Goal: Entertainment & Leisure: Consume media (video, audio)

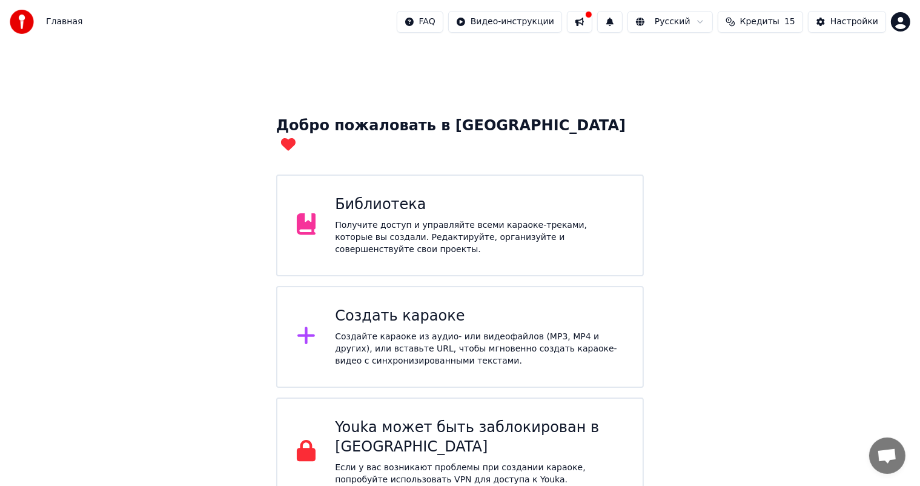
click at [580, 21] on button at bounding box center [579, 22] width 25 height 22
click at [893, 119] on div "Добро пожаловать в Youka Библиотека Получите доступ и управляйте всеми караоке-…" at bounding box center [460, 347] width 920 height 606
click at [850, 21] on div "Настройки" at bounding box center [854, 22] width 48 height 12
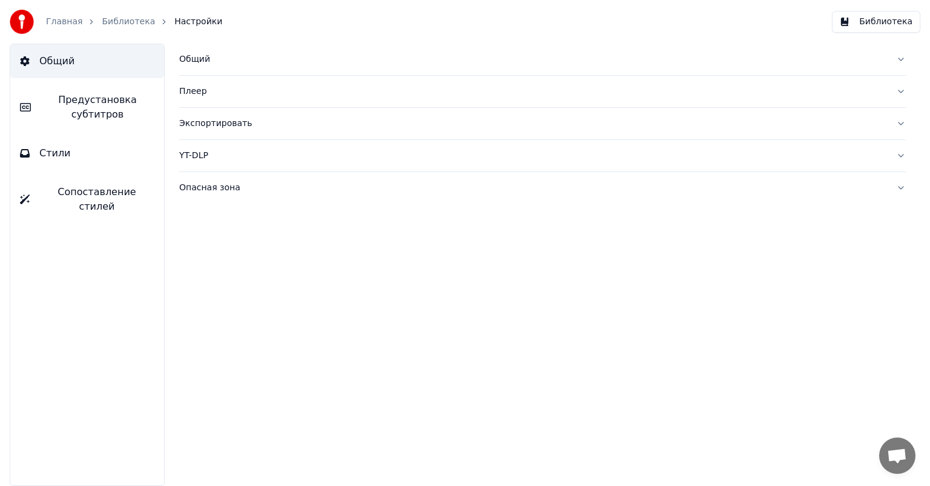
click at [211, 64] on div "Общий" at bounding box center [532, 59] width 707 height 12
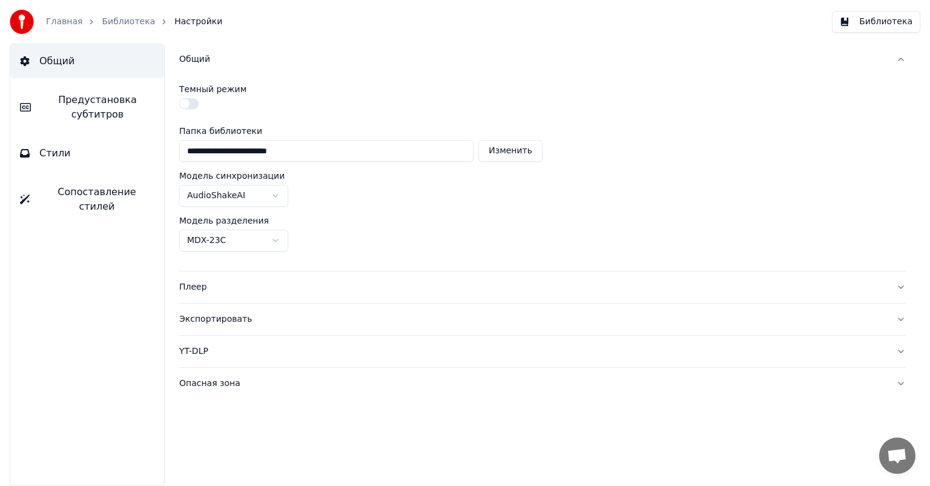
click at [895, 22] on button "Библиотека" at bounding box center [876, 22] width 88 height 22
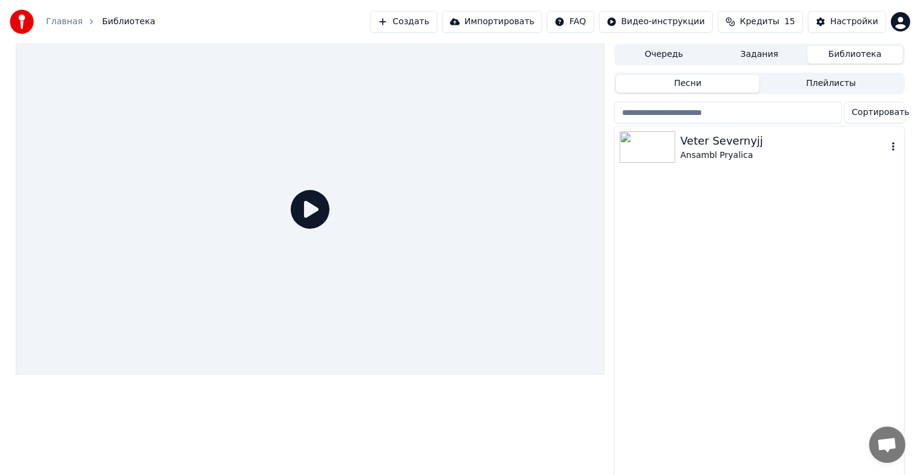
click at [714, 150] on div "Ansambl Pryalica" at bounding box center [783, 156] width 207 height 12
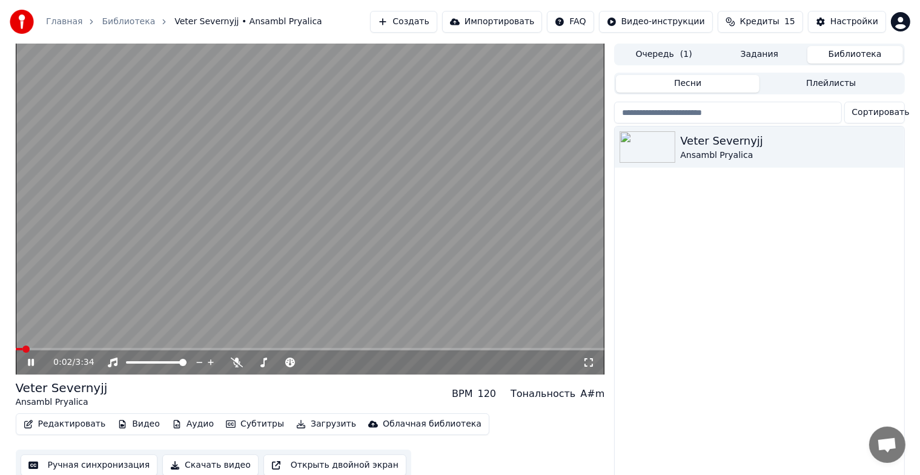
click at [317, 210] on video at bounding box center [310, 209] width 589 height 331
click at [236, 362] on icon at bounding box center [237, 363] width 12 height 10
click at [236, 362] on icon at bounding box center [237, 363] width 7 height 10
click at [187, 366] on span at bounding box center [182, 362] width 7 height 7
click at [332, 211] on video at bounding box center [310, 209] width 589 height 331
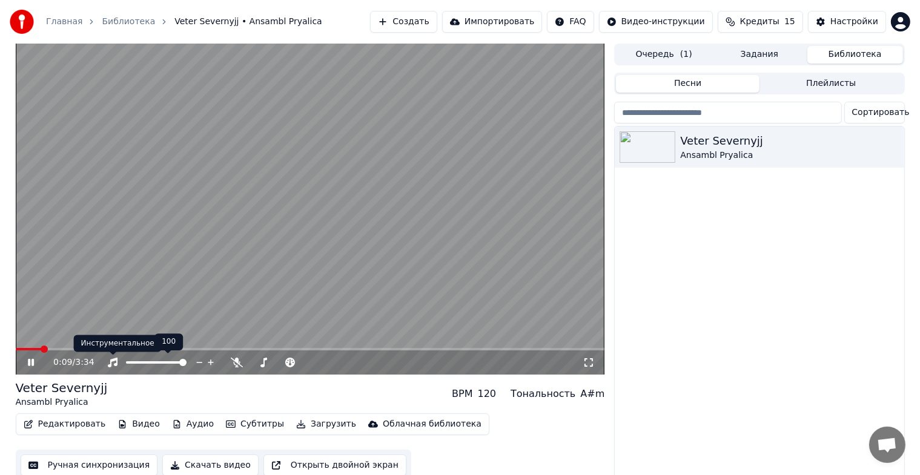
drag, startPoint x: 188, startPoint y: 362, endPoint x: 110, endPoint y: 365, distance: 78.8
click at [110, 365] on div at bounding box center [162, 363] width 110 height 12
click at [173, 361] on div at bounding box center [168, 363] width 98 height 12
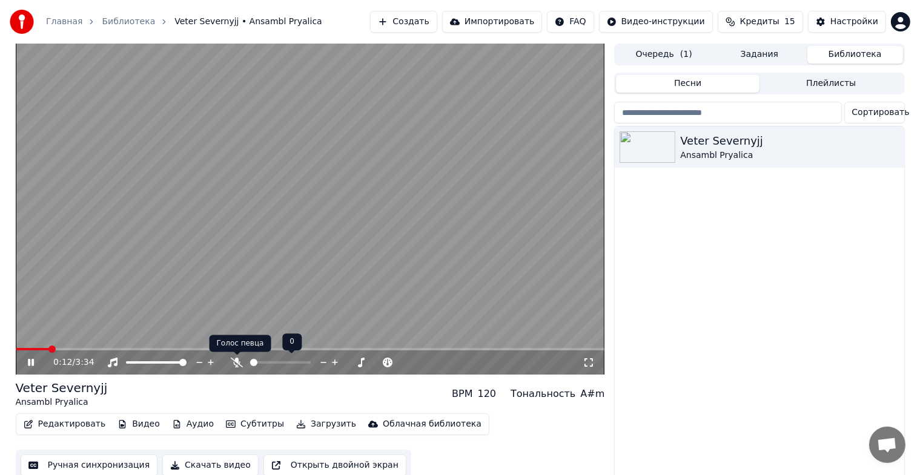
click at [236, 363] on icon at bounding box center [237, 363] width 12 height 10
click at [235, 366] on icon at bounding box center [237, 363] width 12 height 10
click at [328, 237] on video at bounding box center [310, 209] width 589 height 331
